Goal: Task Accomplishment & Management: Manage account settings

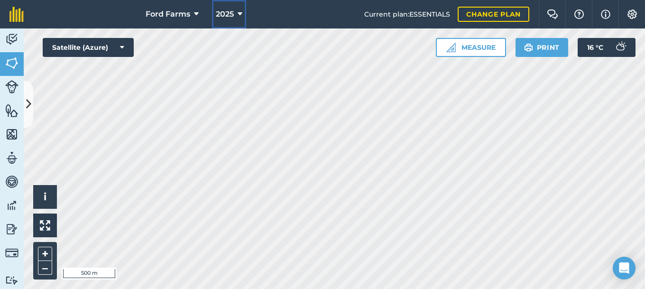
click at [239, 17] on icon at bounding box center [240, 14] width 5 height 11
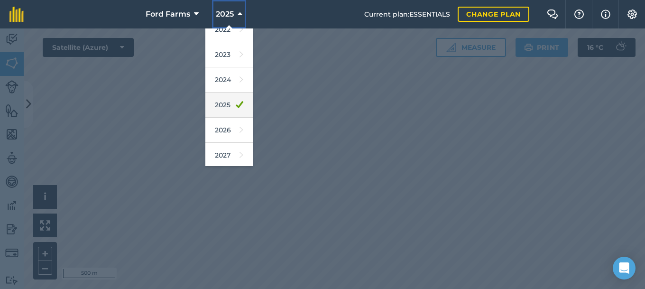
scroll to position [139, 0]
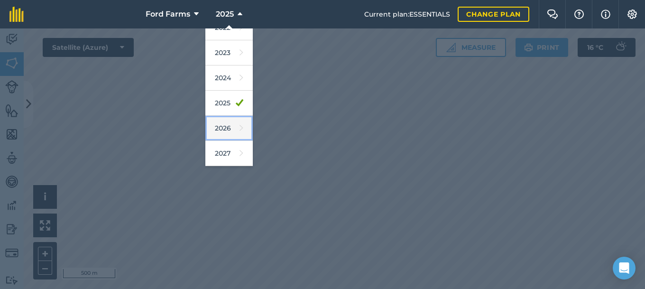
click at [234, 127] on link "2026" at bounding box center [228, 128] width 47 height 25
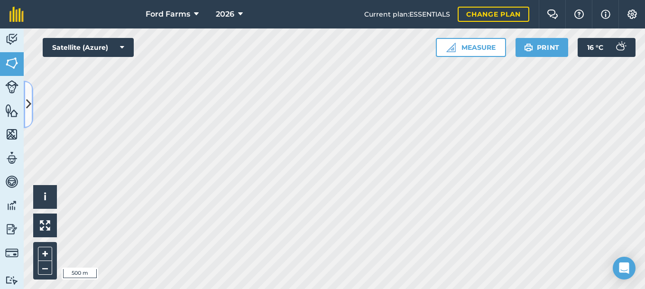
click at [25, 104] on button at bounding box center [28, 104] width 9 height 47
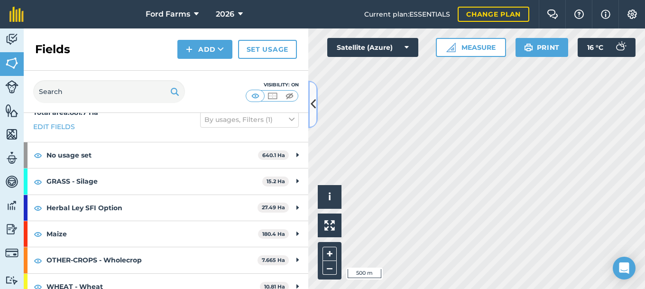
scroll to position [26, 0]
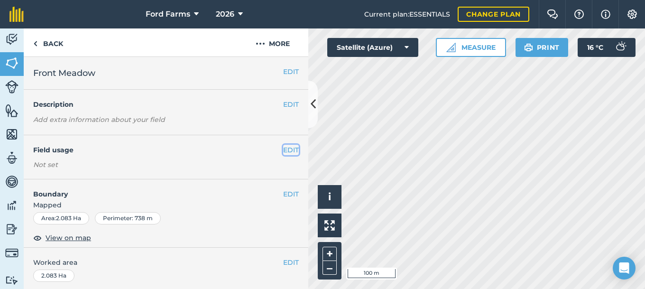
click at [293, 149] on button "EDIT" at bounding box center [291, 150] width 16 height 10
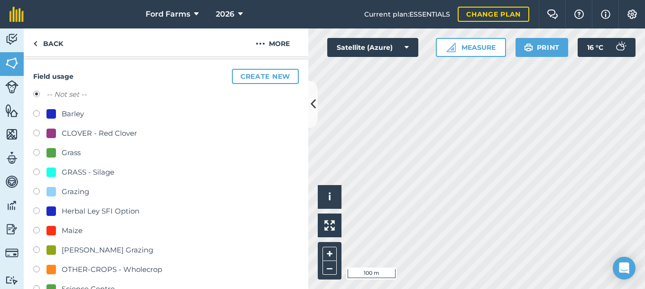
scroll to position [102, 0]
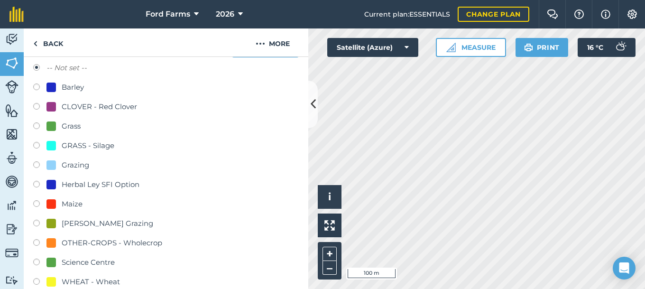
click at [36, 145] on label at bounding box center [39, 146] width 13 height 9
radio input "true"
radio input "false"
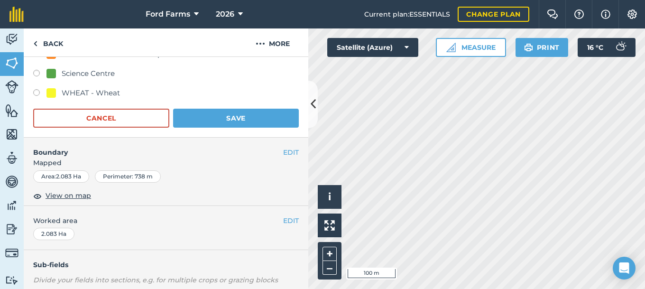
scroll to position [307, 0]
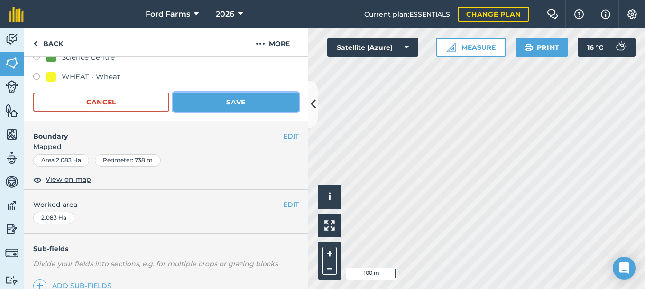
click at [233, 101] on button "Save" at bounding box center [236, 101] width 126 height 19
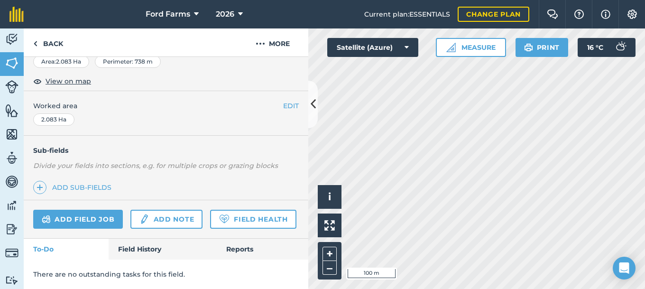
scroll to position [157, 0]
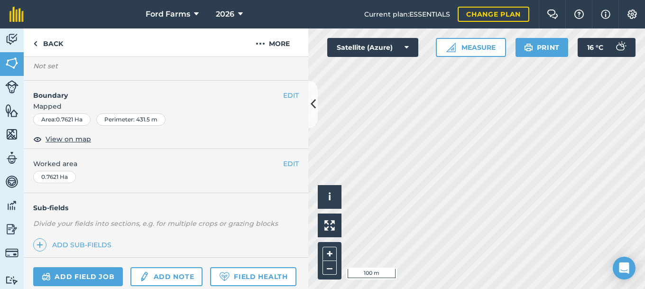
scroll to position [54, 0]
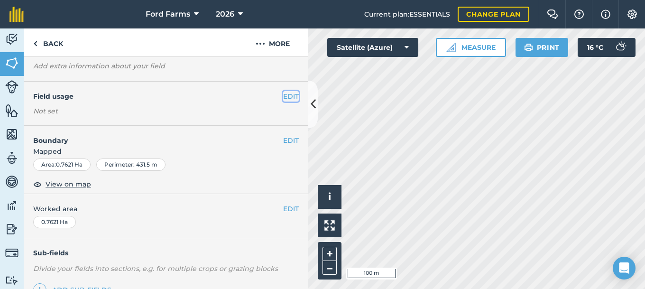
click at [290, 98] on button "EDIT" at bounding box center [291, 96] width 16 height 10
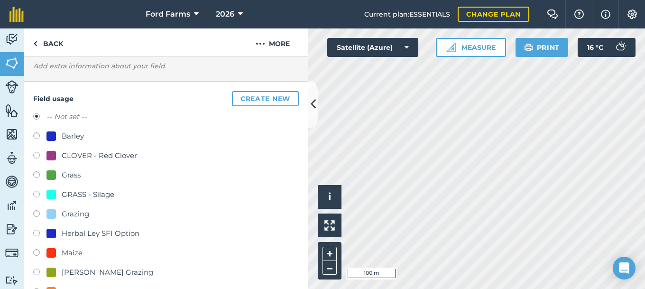
click at [37, 192] on label at bounding box center [39, 195] width 13 height 9
radio input "true"
radio input "false"
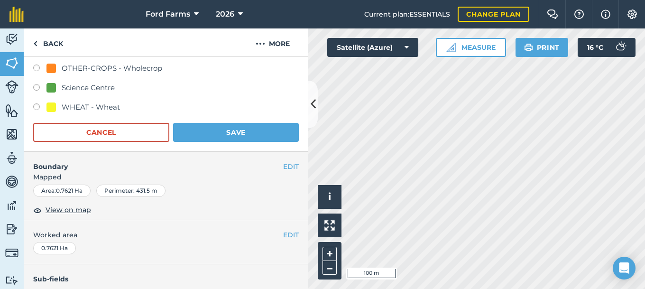
scroll to position [258, 0]
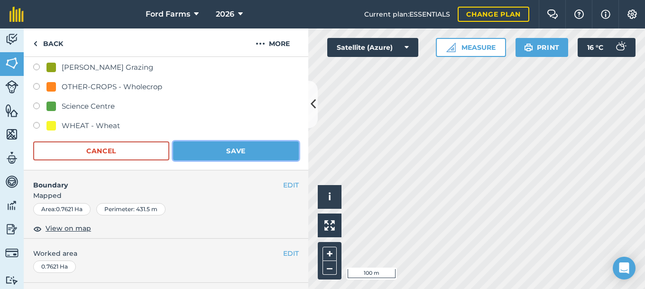
click at [225, 147] on button "Save" at bounding box center [236, 150] width 126 height 19
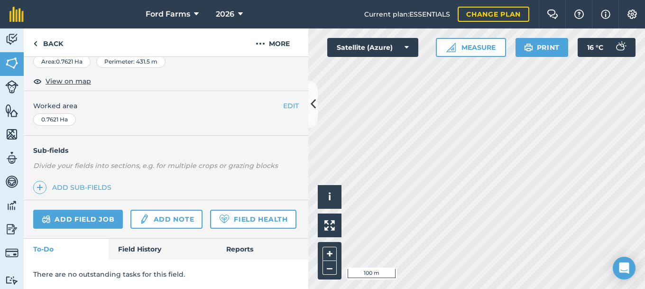
scroll to position [157, 0]
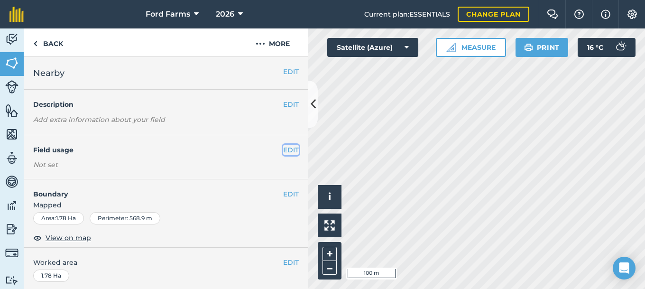
click at [290, 149] on button "EDIT" at bounding box center [291, 150] width 16 height 10
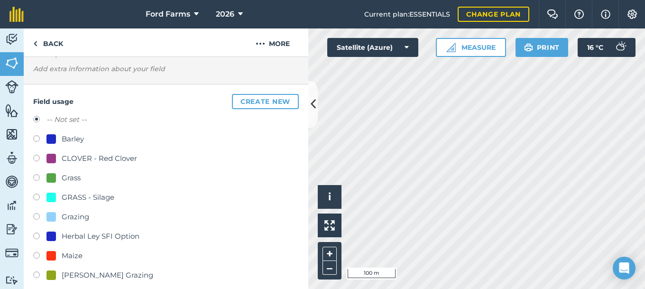
scroll to position [102, 0]
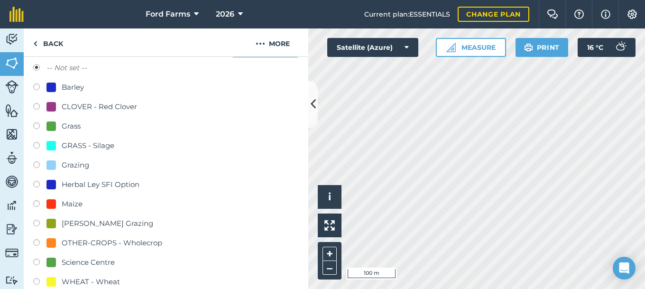
click at [37, 147] on label at bounding box center [39, 146] width 13 height 9
radio input "true"
radio input "false"
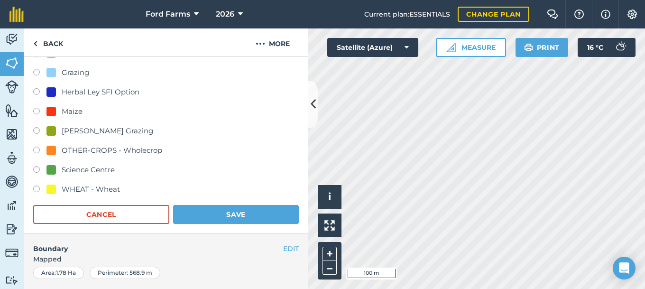
scroll to position [256, 0]
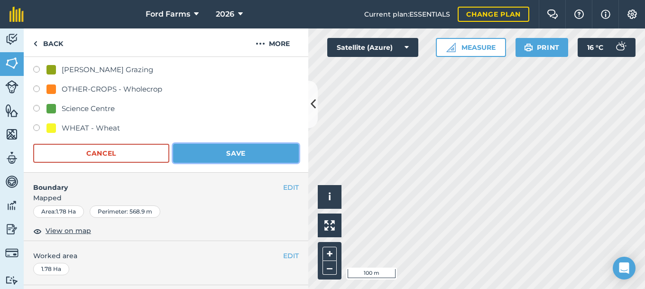
click at [207, 155] on button "Save" at bounding box center [236, 153] width 126 height 19
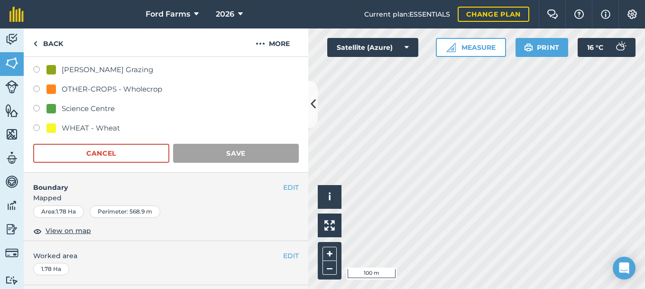
scroll to position [157, 0]
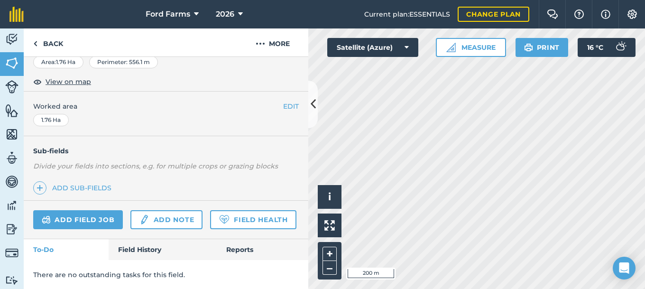
scroll to position [169, 0]
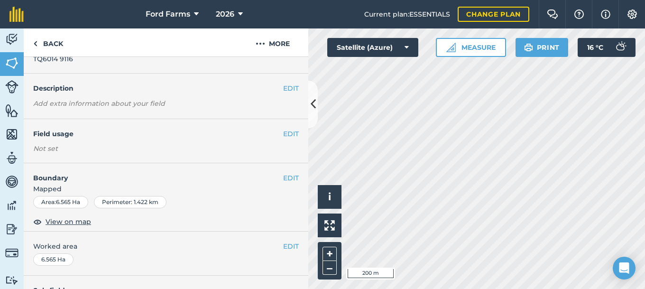
scroll to position [14, 0]
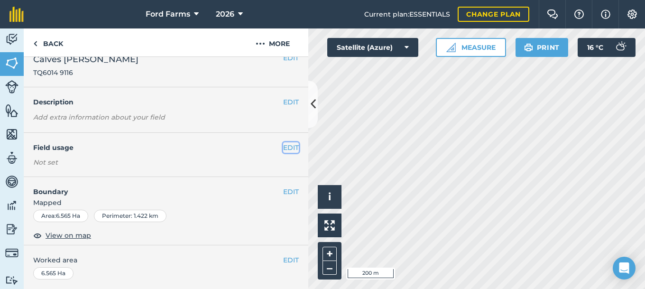
click at [292, 145] on button "EDIT" at bounding box center [291, 147] width 16 height 10
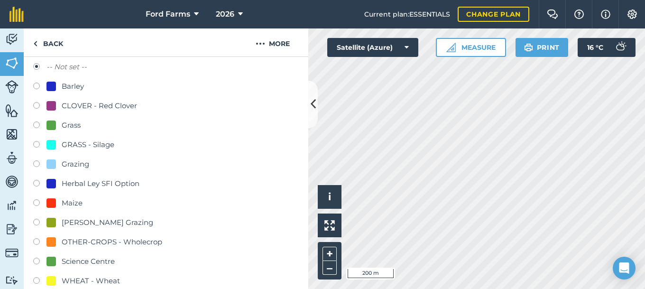
scroll to position [116, 0]
click at [41, 143] on label at bounding box center [39, 143] width 13 height 9
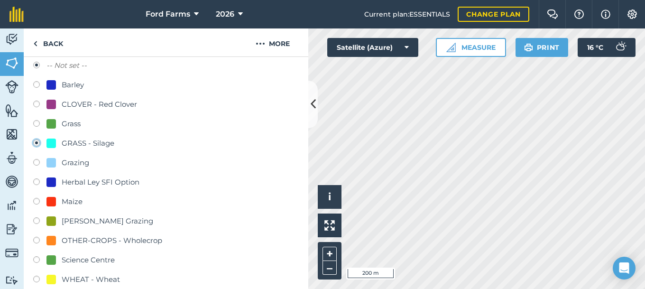
radio input "true"
radio input "false"
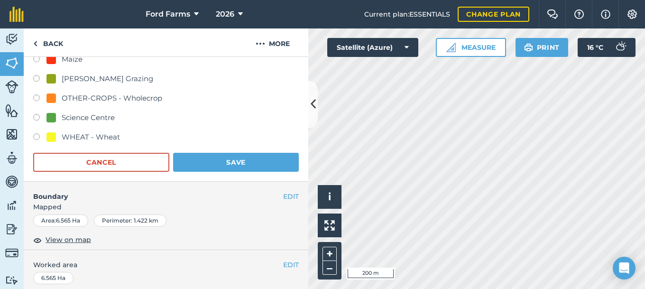
scroll to position [321, 0]
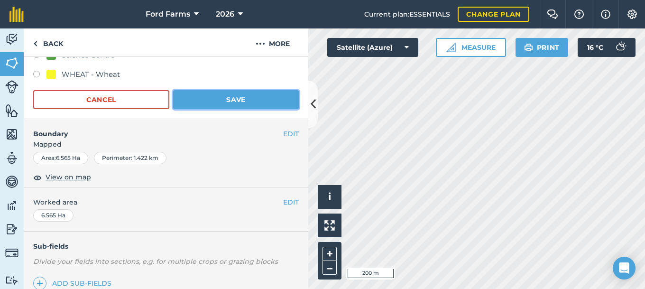
click at [246, 104] on button "Save" at bounding box center [236, 99] width 126 height 19
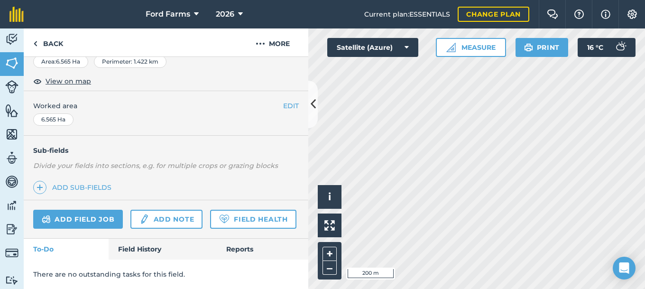
scroll to position [169, 0]
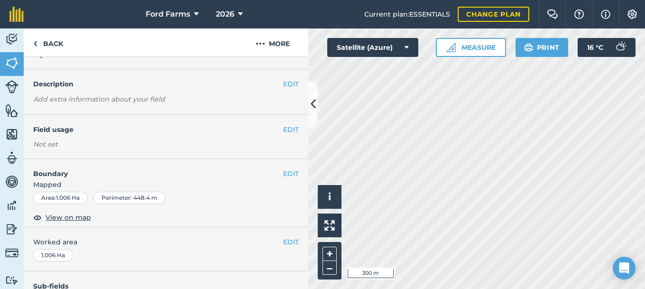
scroll to position [14, 0]
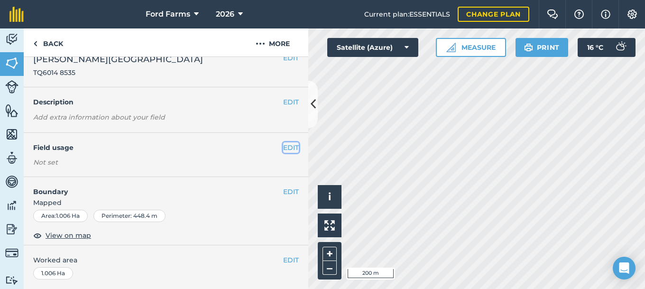
click at [287, 145] on button "EDIT" at bounding box center [291, 147] width 16 height 10
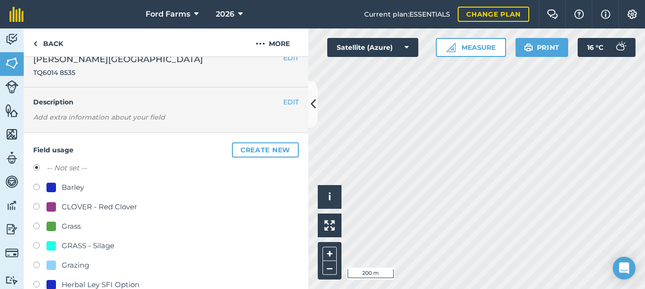
click at [36, 243] on label at bounding box center [39, 246] width 13 height 9
radio input "true"
radio input "false"
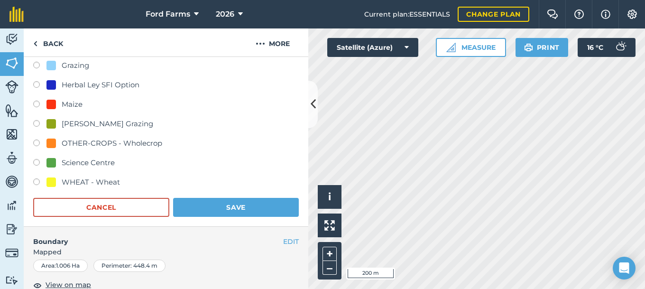
scroll to position [270, 0]
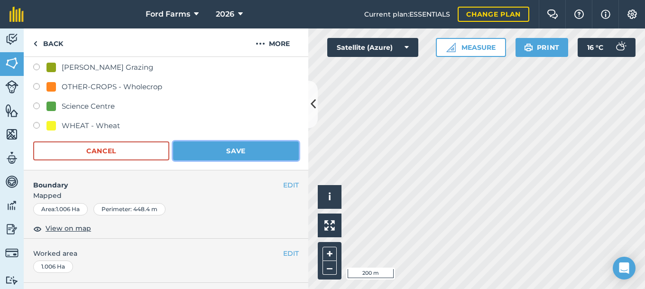
click at [237, 152] on button "Save" at bounding box center [236, 150] width 126 height 19
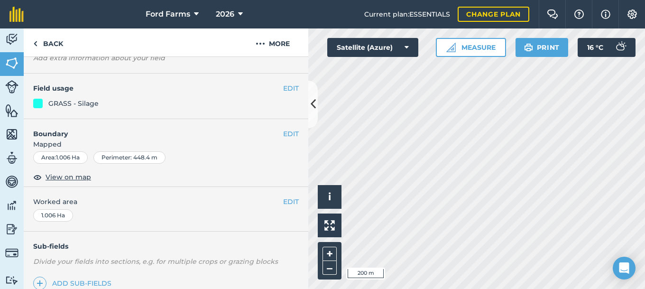
scroll to position [66, 0]
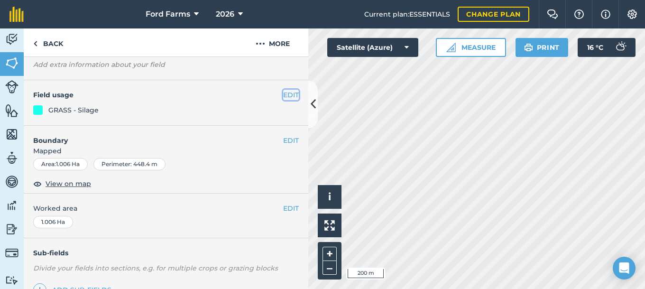
click at [292, 96] on button "EDIT" at bounding box center [291, 95] width 16 height 10
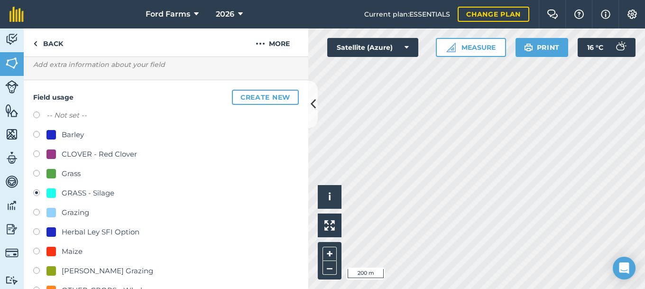
click at [36, 115] on label at bounding box center [39, 115] width 13 height 9
radio input "true"
radio input "false"
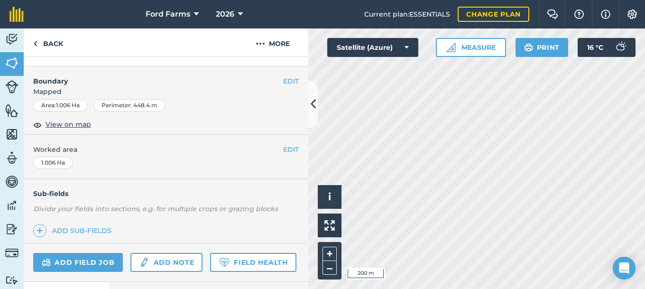
scroll to position [271, 0]
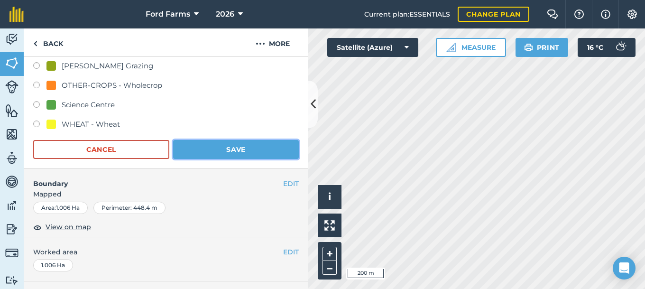
click at [233, 150] on button "Save" at bounding box center [236, 149] width 126 height 19
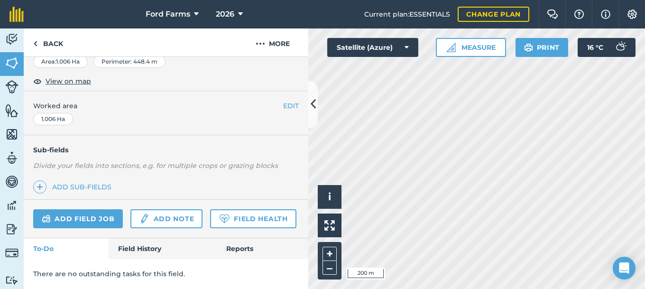
scroll to position [168, 0]
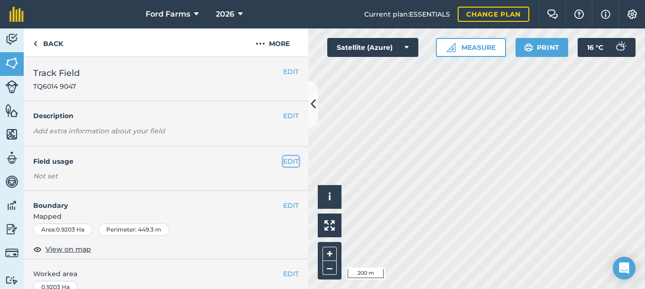
click at [287, 159] on button "EDIT" at bounding box center [291, 161] width 16 height 10
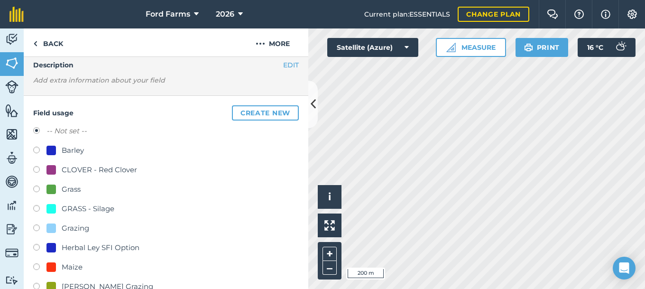
scroll to position [51, 0]
click at [38, 207] on label at bounding box center [39, 208] width 13 height 9
radio input "true"
radio input "false"
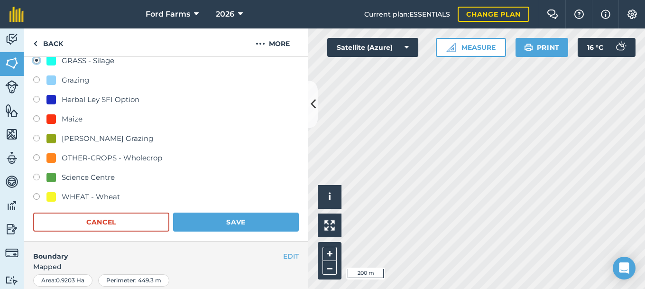
scroll to position [205, 0]
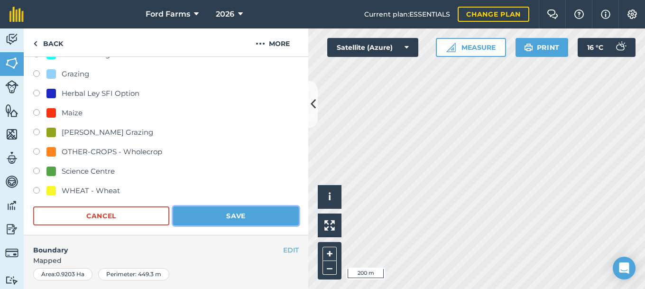
click at [239, 212] on button "Save" at bounding box center [236, 215] width 126 height 19
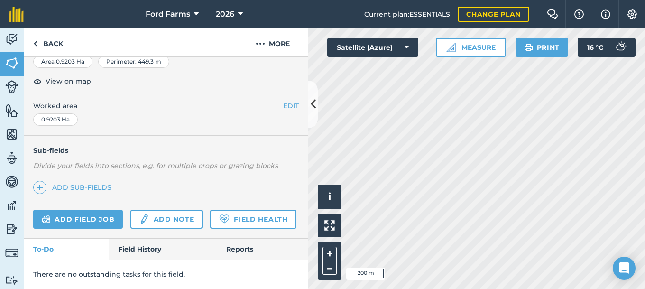
scroll to position [169, 0]
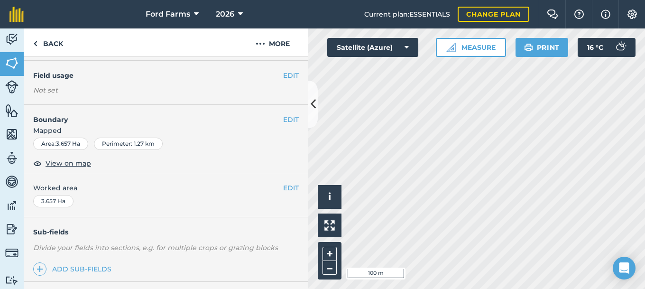
scroll to position [65, 0]
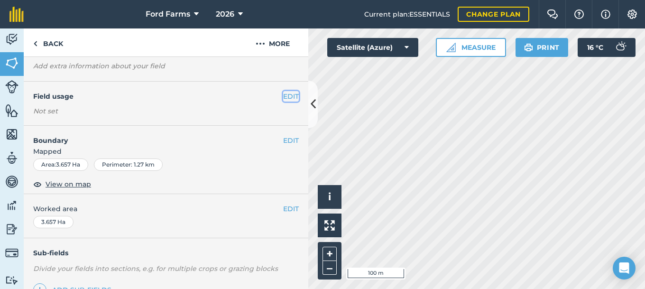
click at [290, 95] on button "EDIT" at bounding box center [291, 96] width 16 height 10
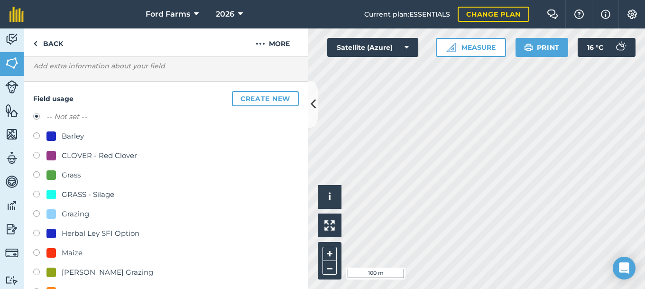
click at [35, 193] on label at bounding box center [39, 195] width 13 height 9
radio input "true"
radio input "false"
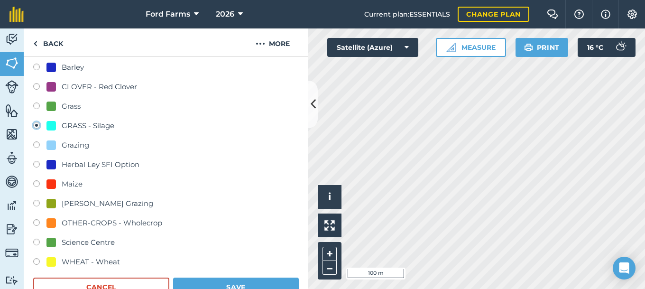
scroll to position [219, 0]
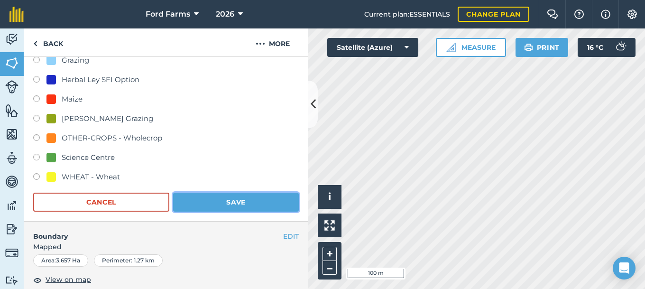
click at [216, 205] on button "Save" at bounding box center [236, 202] width 126 height 19
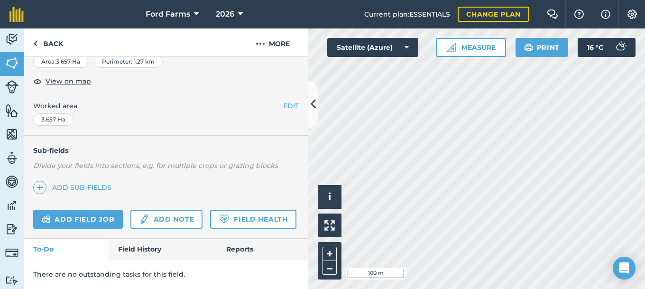
scroll to position [118, 0]
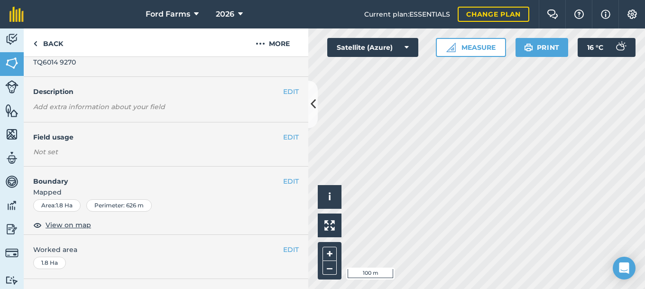
scroll to position [15, 0]
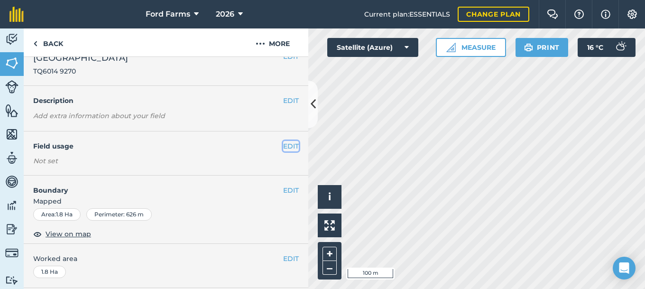
click at [290, 144] on button "EDIT" at bounding box center [291, 146] width 16 height 10
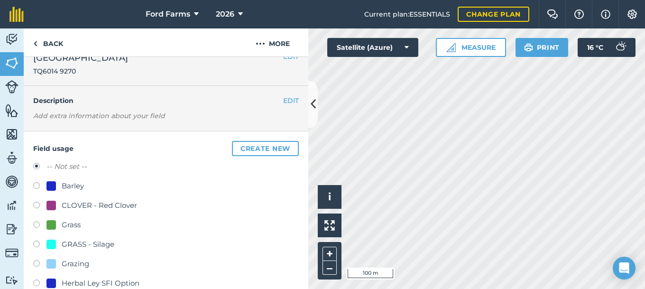
click at [38, 242] on label at bounding box center [39, 244] width 13 height 9
radio input "true"
radio input "false"
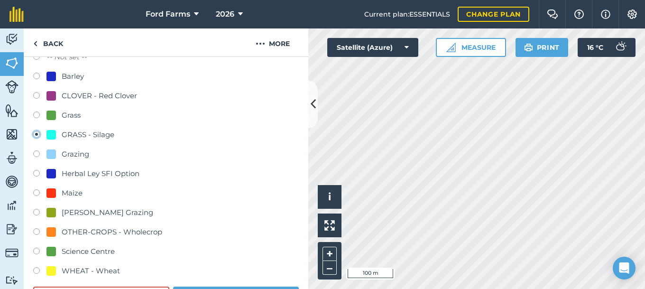
scroll to position [169, 0]
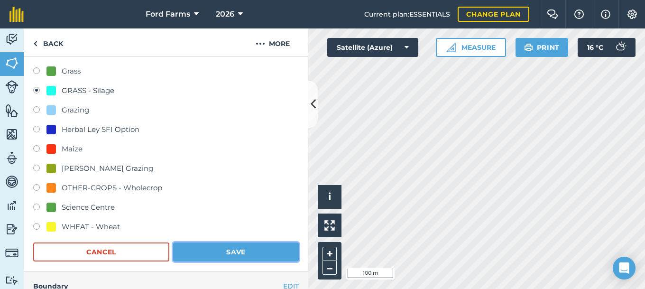
click at [239, 248] on button "Save" at bounding box center [236, 251] width 126 height 19
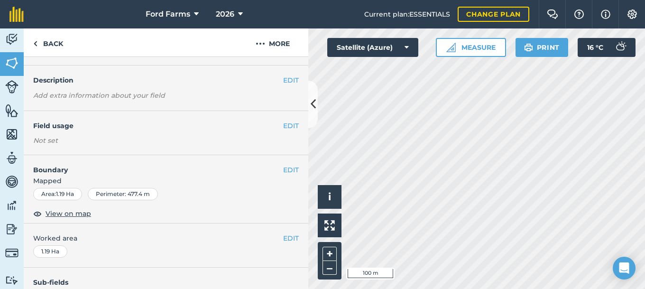
scroll to position [14, 0]
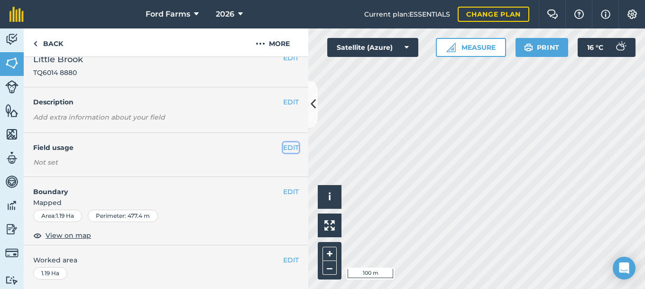
click at [294, 149] on button "EDIT" at bounding box center [291, 147] width 16 height 10
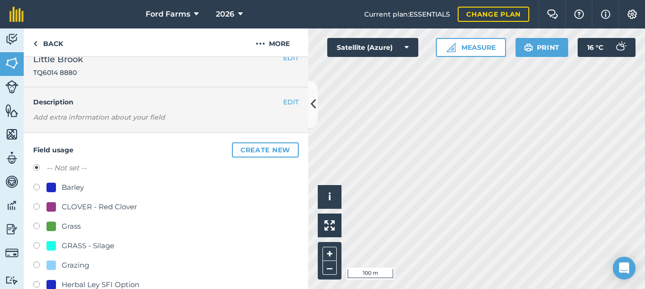
click at [37, 246] on label at bounding box center [39, 246] width 13 height 9
radio input "true"
radio input "false"
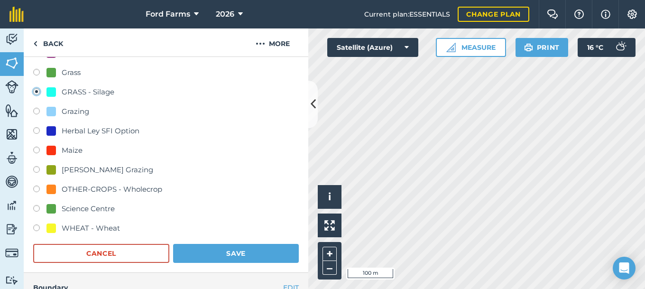
scroll to position [219, 0]
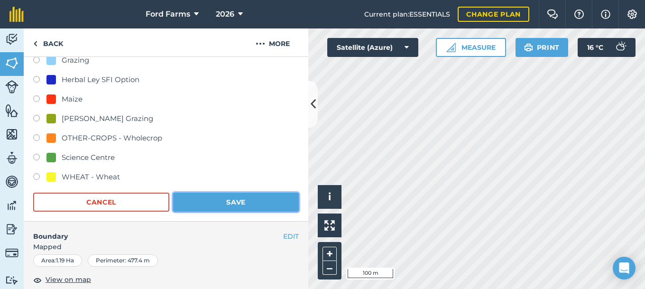
click at [239, 201] on button "Save" at bounding box center [236, 202] width 126 height 19
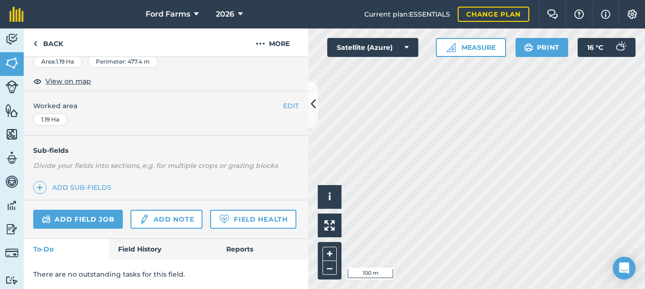
scroll to position [169, 0]
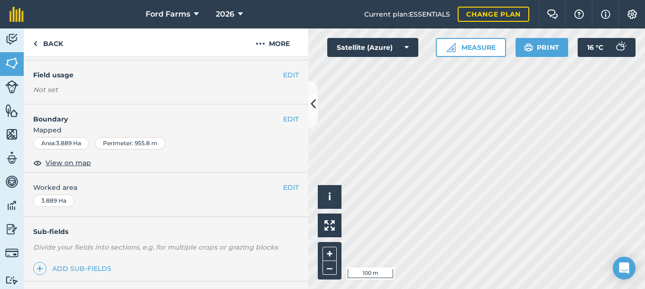
scroll to position [65, 0]
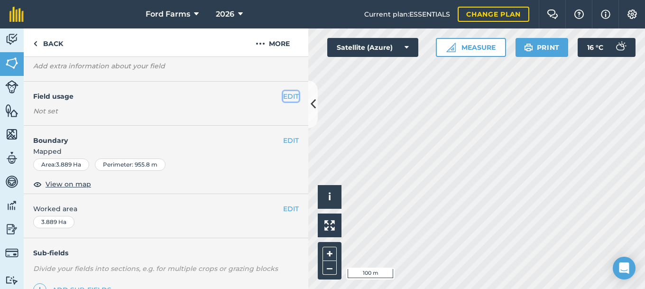
click at [289, 99] on button "EDIT" at bounding box center [291, 96] width 16 height 10
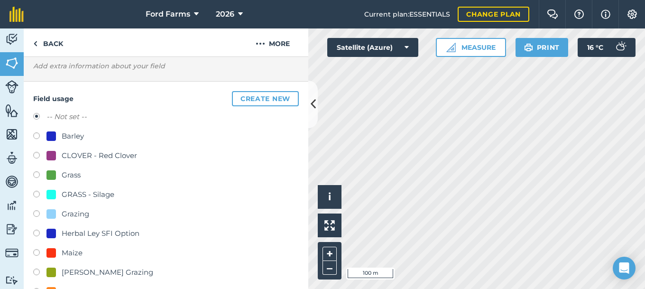
click at [39, 196] on label at bounding box center [39, 195] width 13 height 9
radio input "true"
radio input "false"
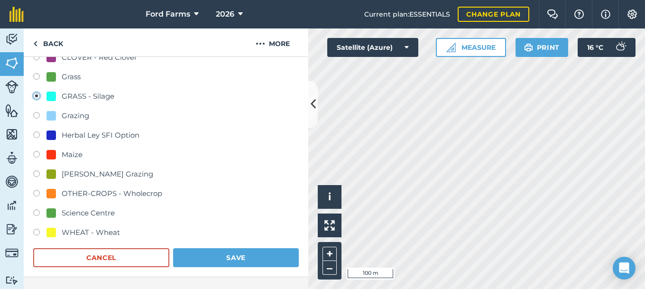
scroll to position [167, 0]
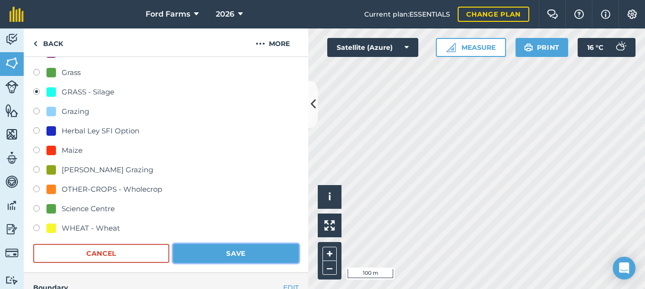
click at [234, 251] on button "Save" at bounding box center [236, 253] width 126 height 19
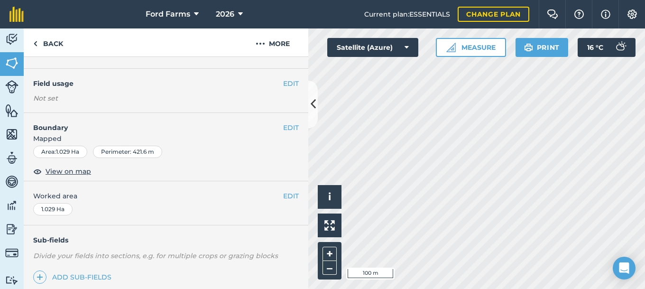
scroll to position [64, 0]
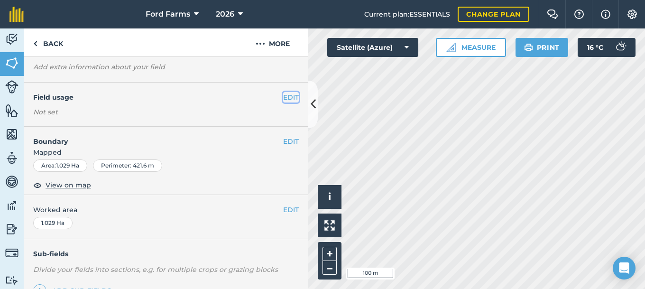
click at [295, 96] on button "EDIT" at bounding box center [291, 97] width 16 height 10
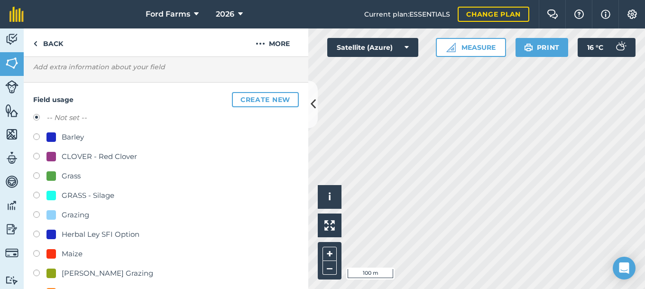
click at [36, 196] on label at bounding box center [39, 196] width 13 height 9
radio input "true"
radio input "false"
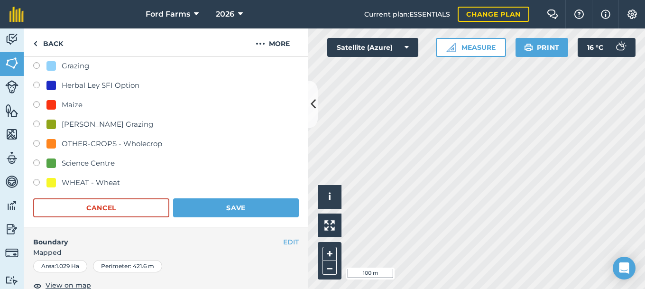
scroll to position [218, 0]
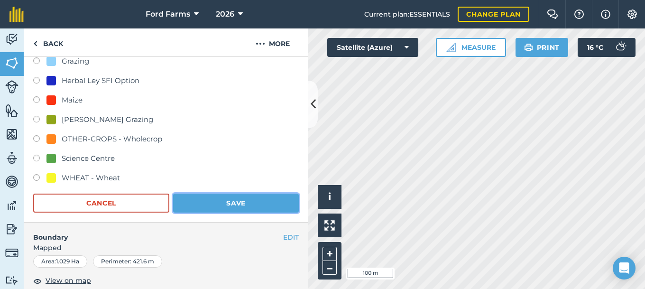
click at [202, 198] on button "Save" at bounding box center [236, 202] width 126 height 19
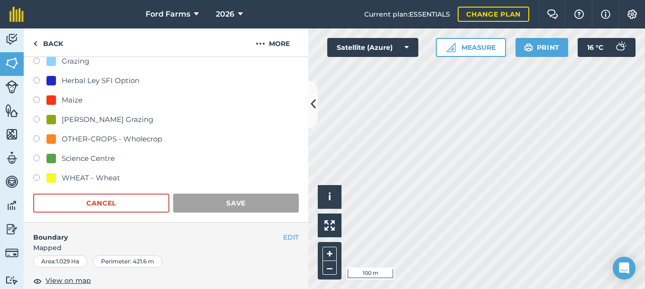
scroll to position [169, 0]
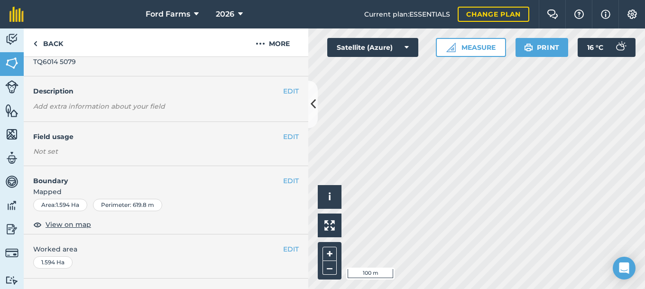
scroll to position [14, 0]
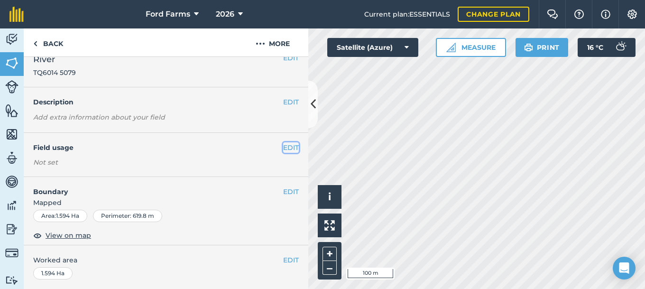
click at [286, 147] on button "EDIT" at bounding box center [291, 147] width 16 height 10
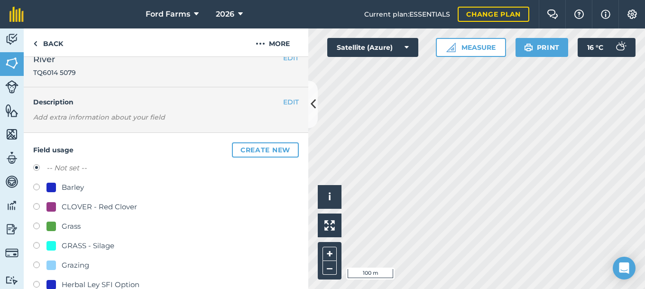
click at [35, 243] on label at bounding box center [39, 246] width 13 height 9
radio input "true"
radio input "false"
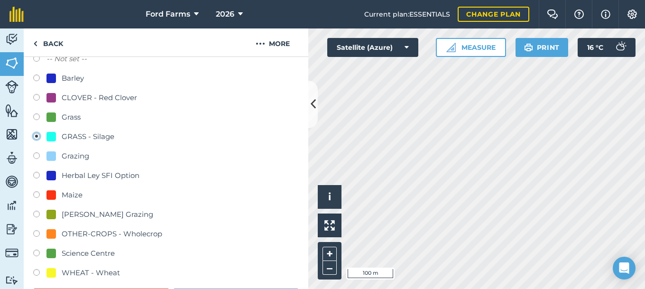
scroll to position [167, 0]
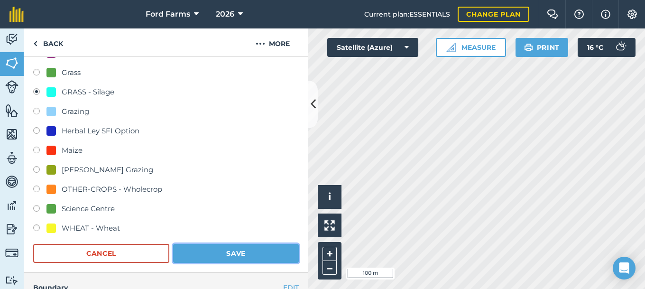
click at [218, 247] on button "Save" at bounding box center [236, 253] width 126 height 19
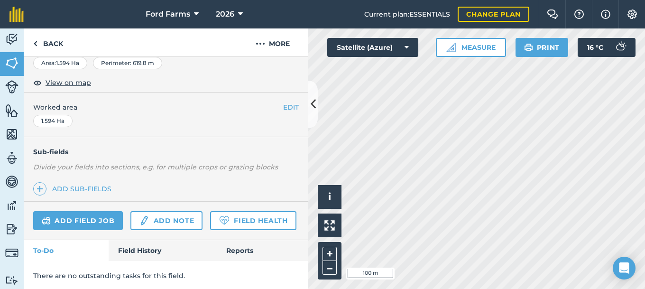
scroll to position [169, 0]
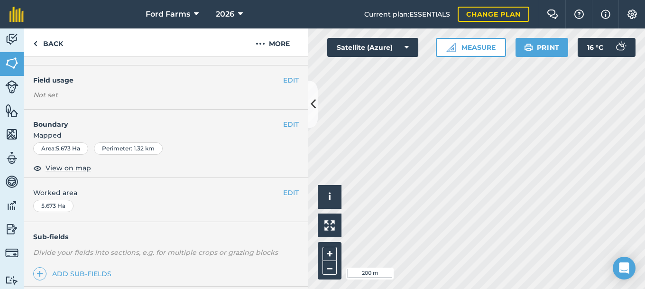
scroll to position [54, 0]
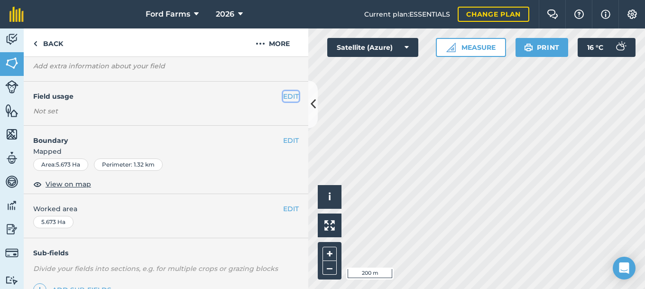
click at [291, 94] on button "EDIT" at bounding box center [291, 96] width 16 height 10
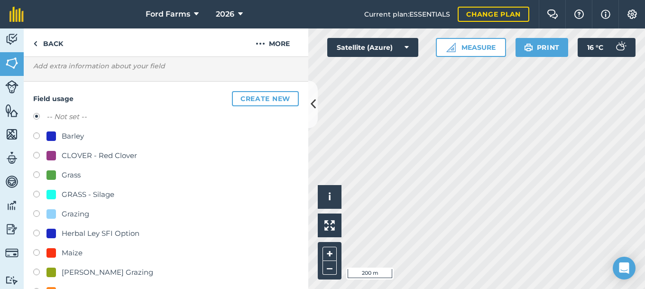
click at [40, 195] on label at bounding box center [39, 195] width 13 height 9
radio input "true"
radio input "false"
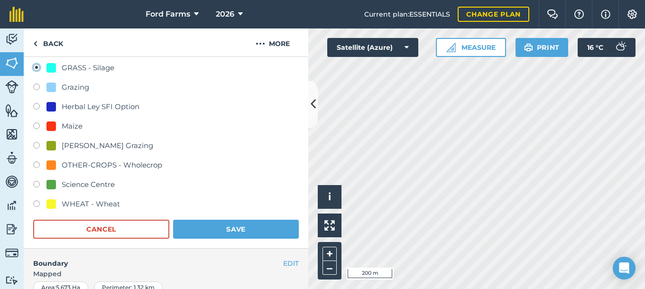
scroll to position [207, 0]
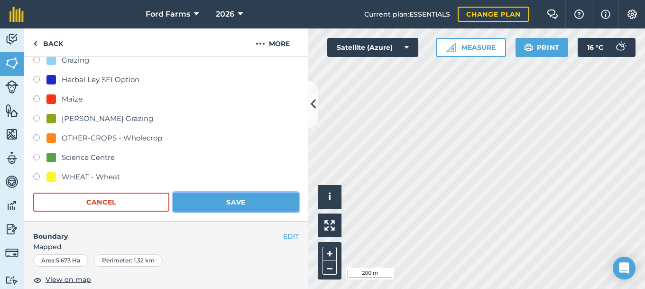
click at [211, 198] on button "Save" at bounding box center [236, 202] width 126 height 19
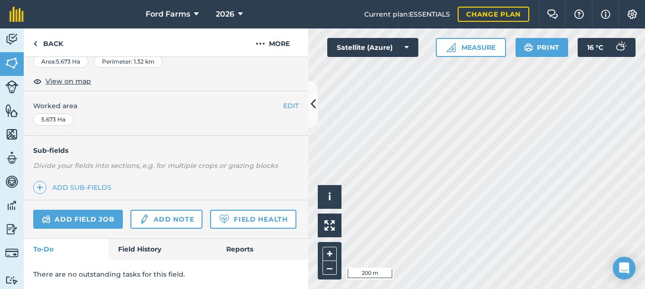
scroll to position [157, 0]
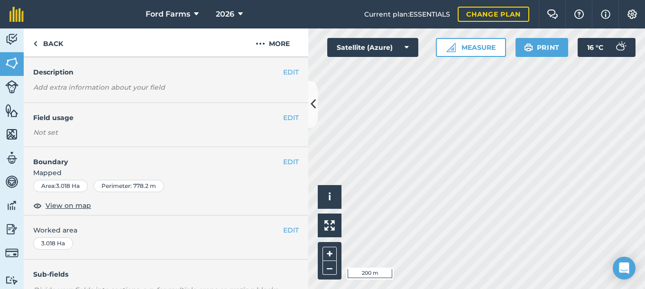
scroll to position [2, 0]
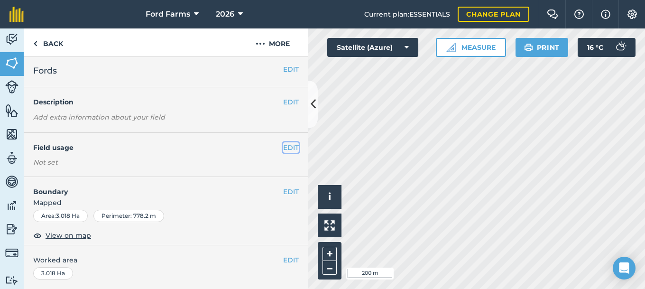
click at [291, 147] on button "EDIT" at bounding box center [291, 147] width 16 height 10
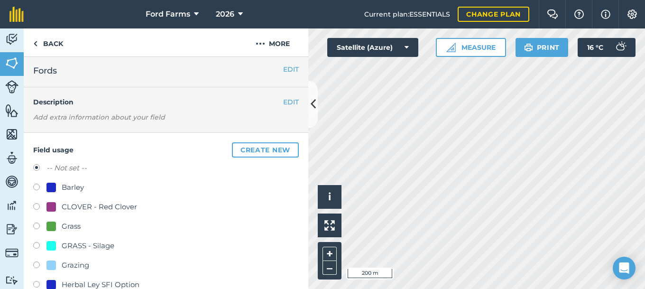
click at [38, 244] on label at bounding box center [39, 246] width 13 height 9
radio input "true"
radio input "false"
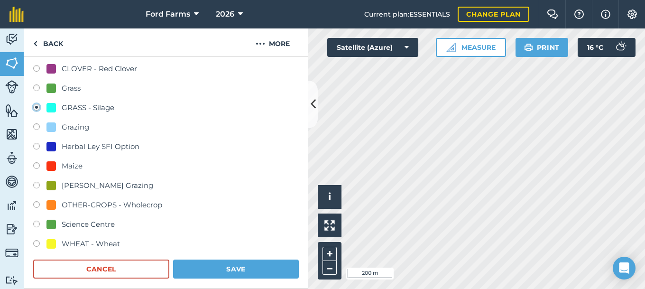
scroll to position [156, 0]
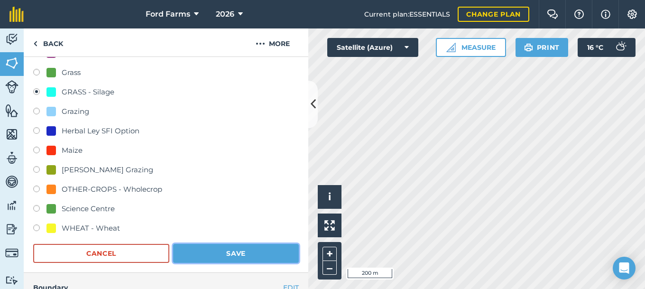
click at [265, 252] on button "Save" at bounding box center [236, 253] width 126 height 19
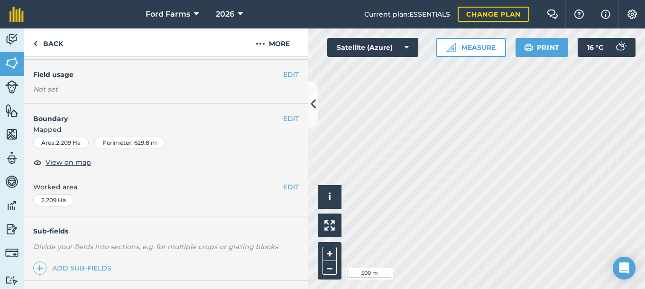
scroll to position [64, 0]
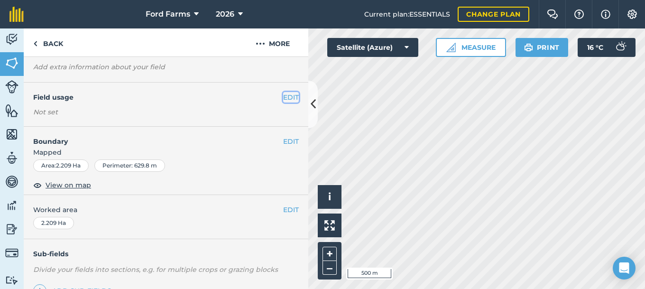
click at [291, 99] on button "EDIT" at bounding box center [291, 97] width 16 height 10
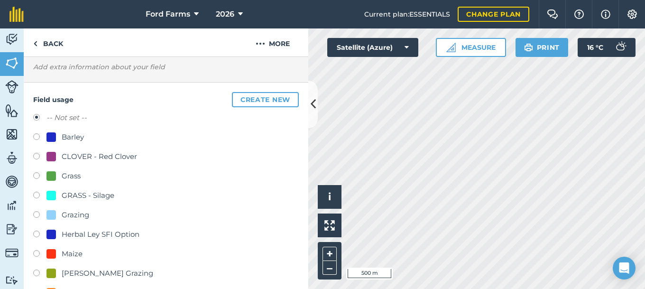
click at [36, 195] on label at bounding box center [39, 196] width 13 height 9
radio input "true"
radio input "false"
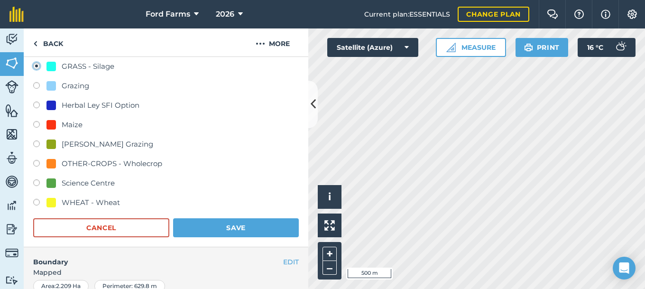
scroll to position [218, 0]
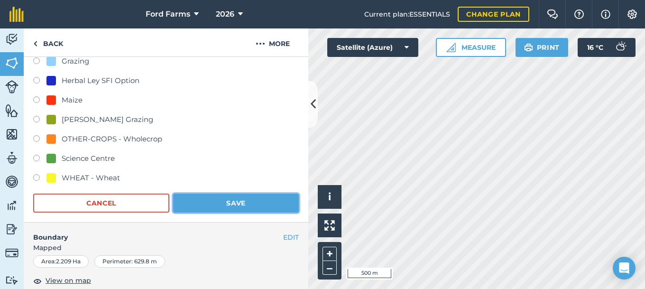
click at [205, 203] on button "Save" at bounding box center [236, 202] width 126 height 19
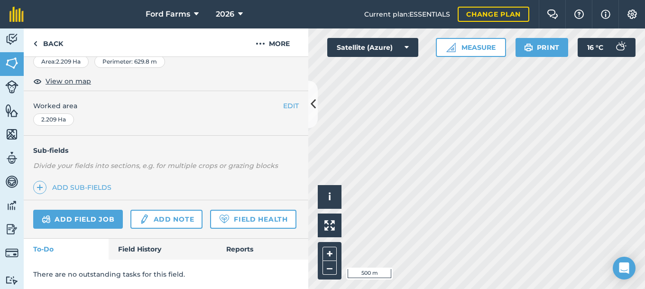
scroll to position [169, 0]
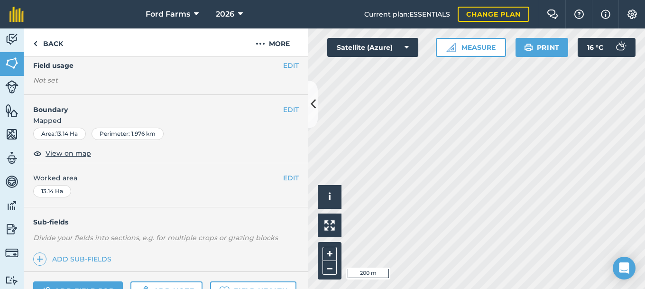
scroll to position [65, 0]
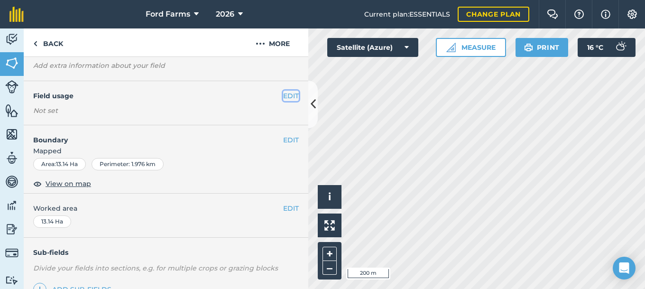
click at [291, 99] on button "EDIT" at bounding box center [291, 96] width 16 height 10
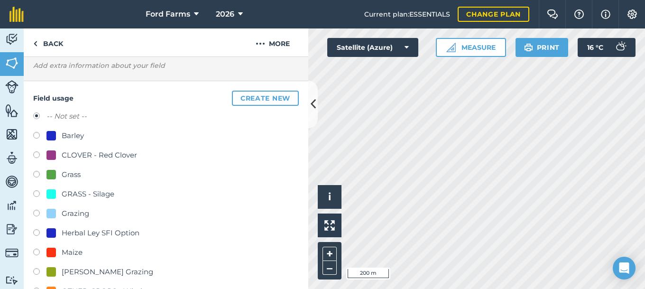
click at [35, 193] on label at bounding box center [39, 194] width 13 height 9
radio input "true"
radio input "false"
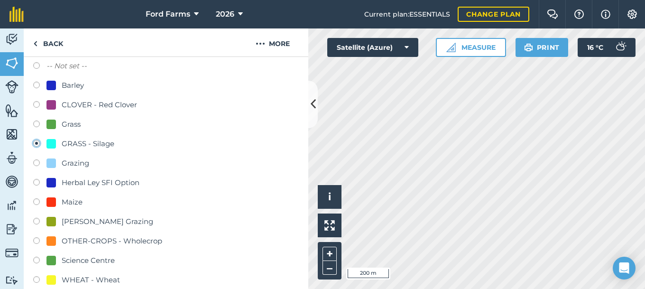
scroll to position [270, 0]
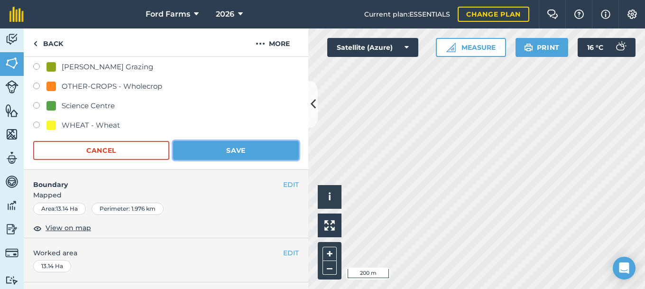
click at [230, 147] on button "Save" at bounding box center [236, 150] width 126 height 19
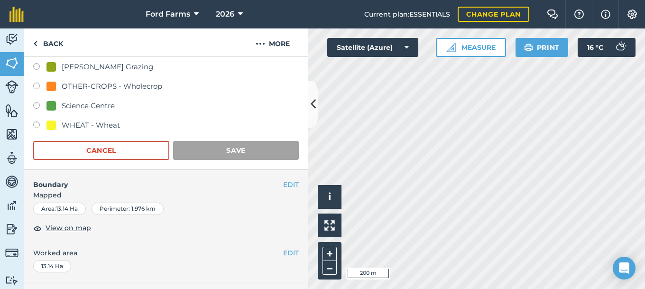
scroll to position [169, 0]
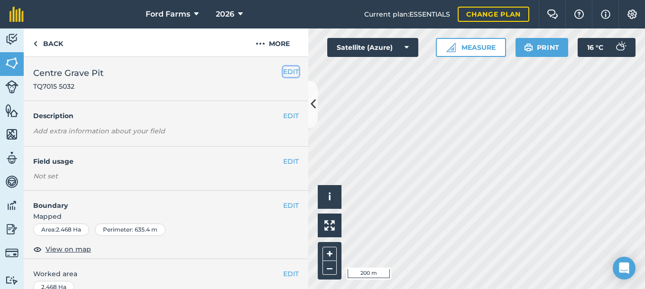
click at [294, 73] on button "EDIT" at bounding box center [291, 71] width 16 height 10
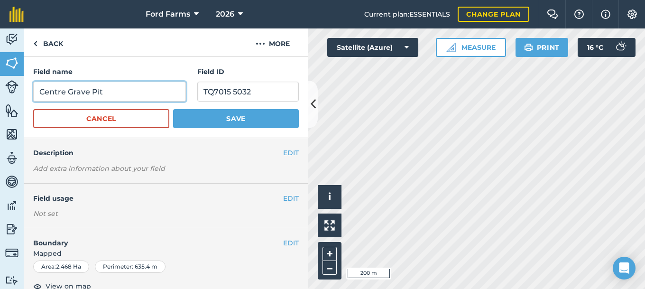
click at [64, 93] on input "Centre Grave Pit" at bounding box center [109, 92] width 153 height 20
type input "Lower Grave Pit"
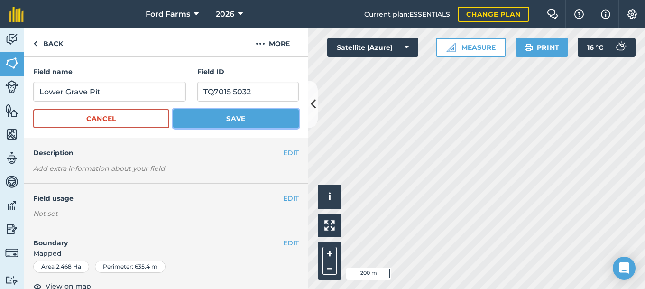
click at [262, 118] on button "Save" at bounding box center [236, 118] width 126 height 19
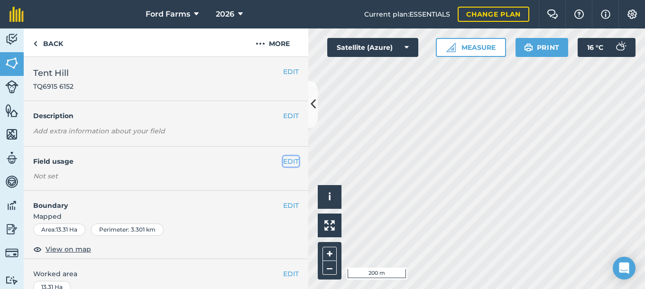
click at [297, 160] on button "EDIT" at bounding box center [291, 161] width 16 height 10
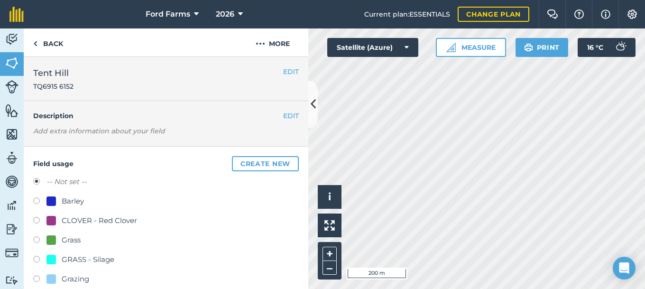
click at [37, 258] on label at bounding box center [39, 260] width 13 height 9
radio input "true"
radio input "false"
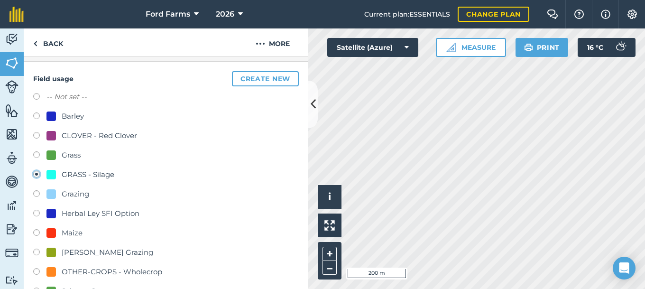
scroll to position [154, 0]
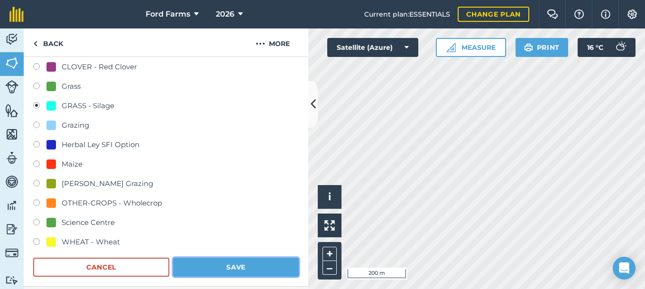
click at [214, 266] on button "Save" at bounding box center [236, 266] width 126 height 19
